Goal: Check status: Check status

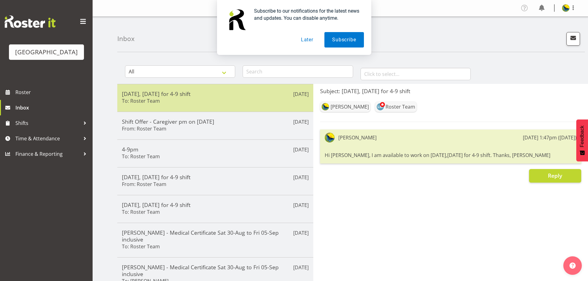
drag, startPoint x: 309, startPoint y: 37, endPoint x: 139, endPoint y: 102, distance: 181.8
click at [309, 38] on button "Later" at bounding box center [307, 39] width 28 height 15
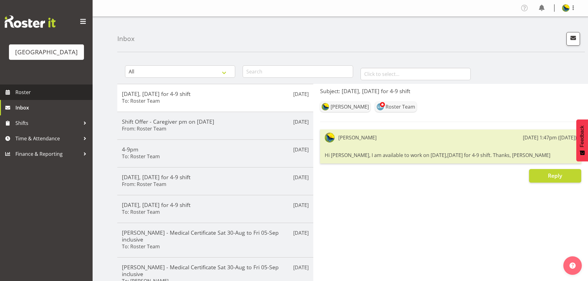
click at [73, 97] on span "Roster" at bounding box center [52, 92] width 74 height 9
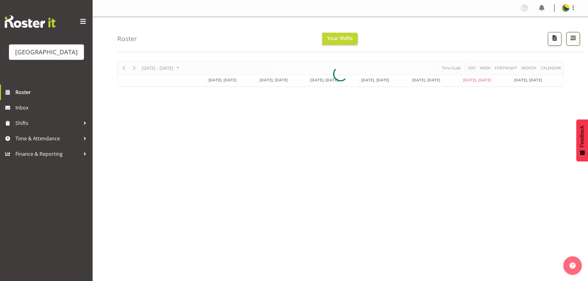
click at [568, 45] on button "button" at bounding box center [573, 39] width 14 height 14
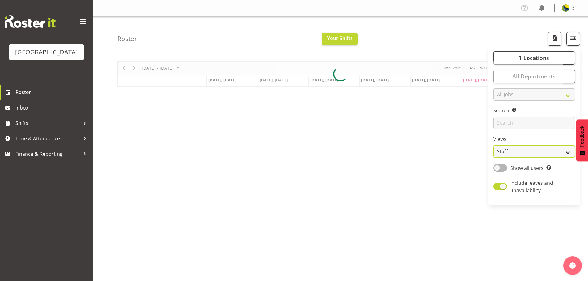
click at [564, 158] on select "Staff Role Shift - Horizontal Shift - Vertical Staff - Location" at bounding box center [534, 151] width 82 height 12
select select "shift"
click at [493, 158] on select "Staff Role Shift - Horizontal Shift - Vertical Staff - Location" at bounding box center [534, 151] width 82 height 12
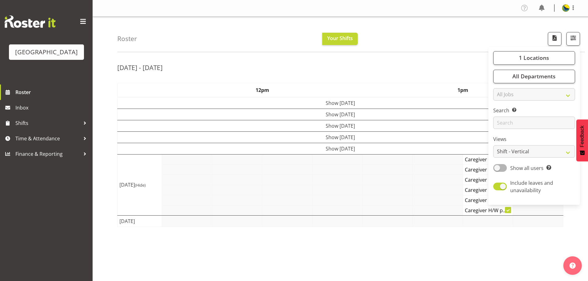
click at [362, 30] on div "Roster Your Shifts 1 Locations Clear Parkwood Kitchen Parkwood Nurses Select Al…" at bounding box center [350, 34] width 467 height 35
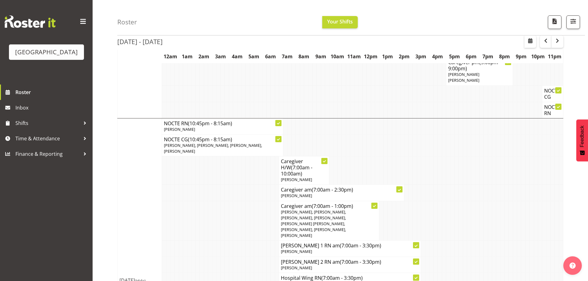
scroll to position [329, 0]
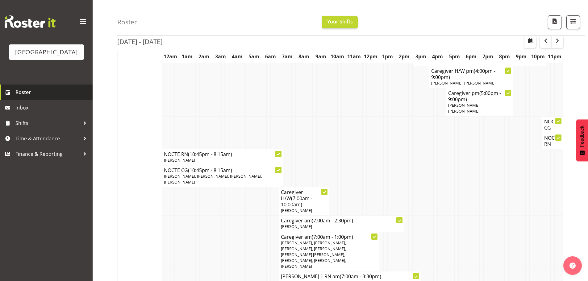
click at [58, 97] on span "Roster" at bounding box center [52, 92] width 74 height 9
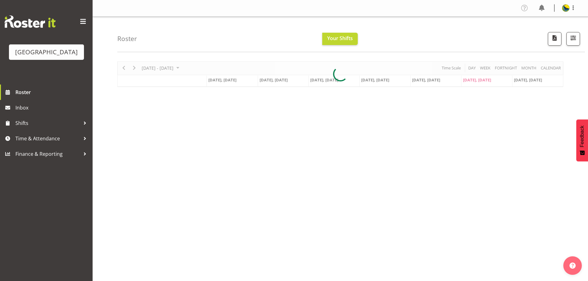
click at [554, 71] on div at bounding box center [340, 74] width 446 height 26
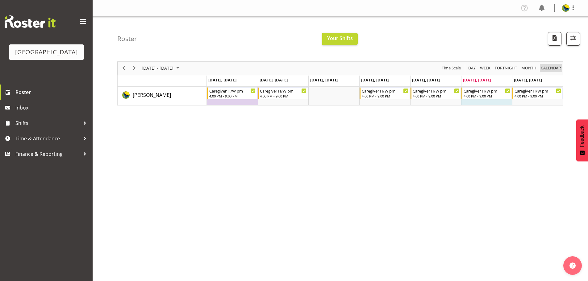
click at [552, 70] on span "calendar" at bounding box center [550, 68] width 21 height 8
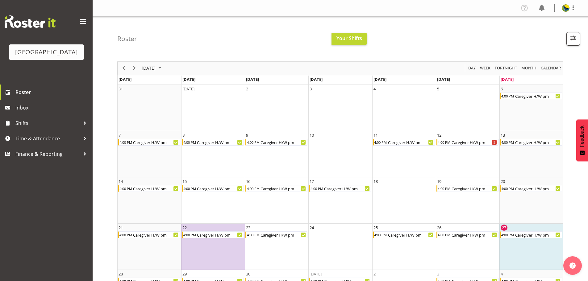
scroll to position [43, 0]
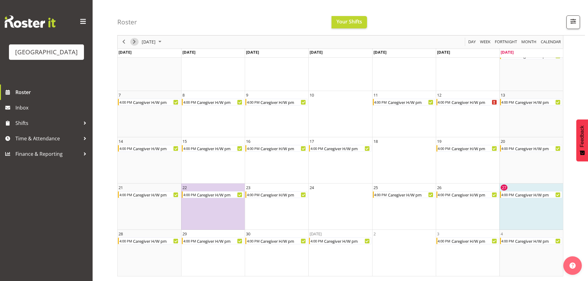
click at [132, 43] on span "Next" at bounding box center [133, 42] width 7 height 8
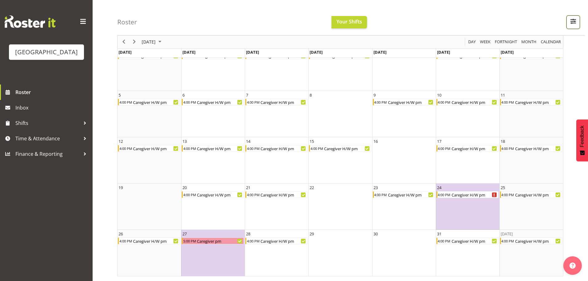
click at [572, 23] on span "button" at bounding box center [573, 21] width 8 height 8
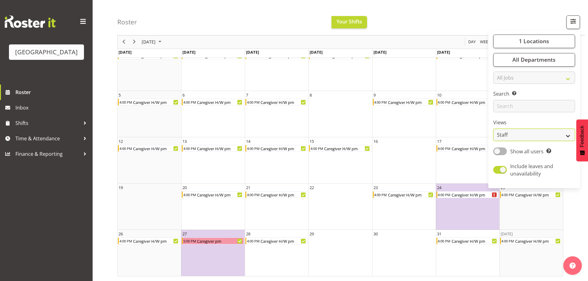
click at [564, 141] on select "Staff Role Shift - Horizontal Shift - Vertical Staff - Location" at bounding box center [534, 135] width 82 height 12
select select "shiftH"
click at [493, 141] on select "Staff Role Shift - Horizontal Shift - Vertical Staff - Location" at bounding box center [534, 135] width 82 height 12
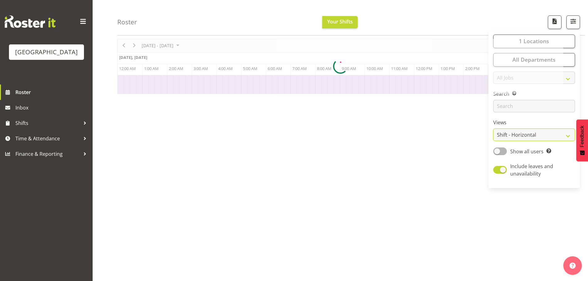
scroll to position [25, 0]
click at [234, 21] on div "Roster Your Shifts 1 Locations Clear Parkwood Kitchen Parkwood Nurses Select Al…" at bounding box center [350, 17] width 467 height 35
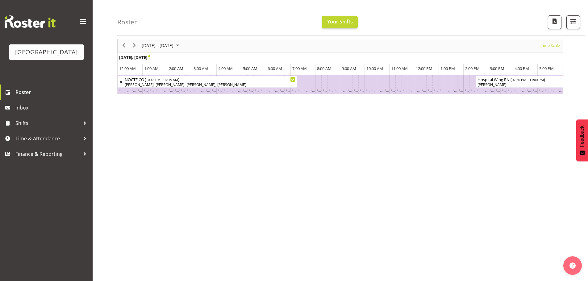
click at [451, 15] on div "Roster Your Shifts 1 Locations Clear Parkwood Kitchen Parkwood Nurses Select Al…" at bounding box center [350, 17] width 467 height 35
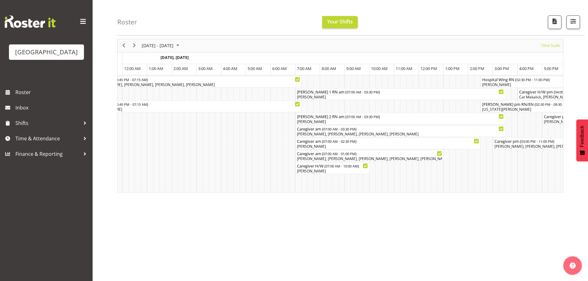
scroll to position [0, 1230]
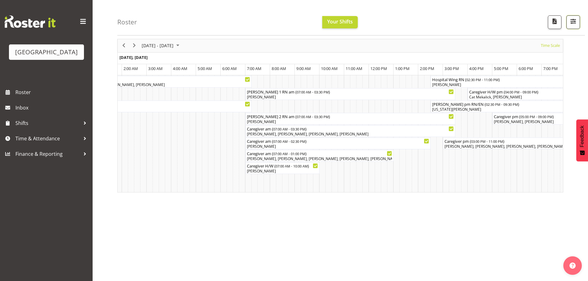
click at [574, 25] on span "button" at bounding box center [573, 21] width 8 height 8
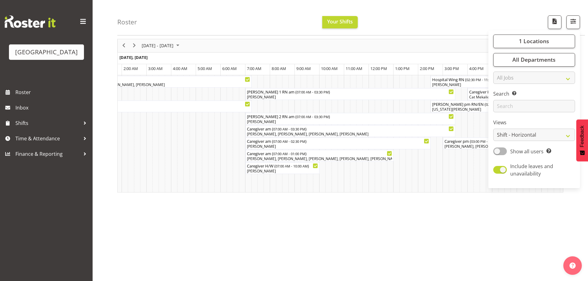
click at [434, 14] on div "Roster Your Shifts 1 Locations Clear Parkwood Kitchen Parkwood Nurses Select Al…" at bounding box center [350, 17] width 467 height 35
